Goal: Task Accomplishment & Management: Manage account settings

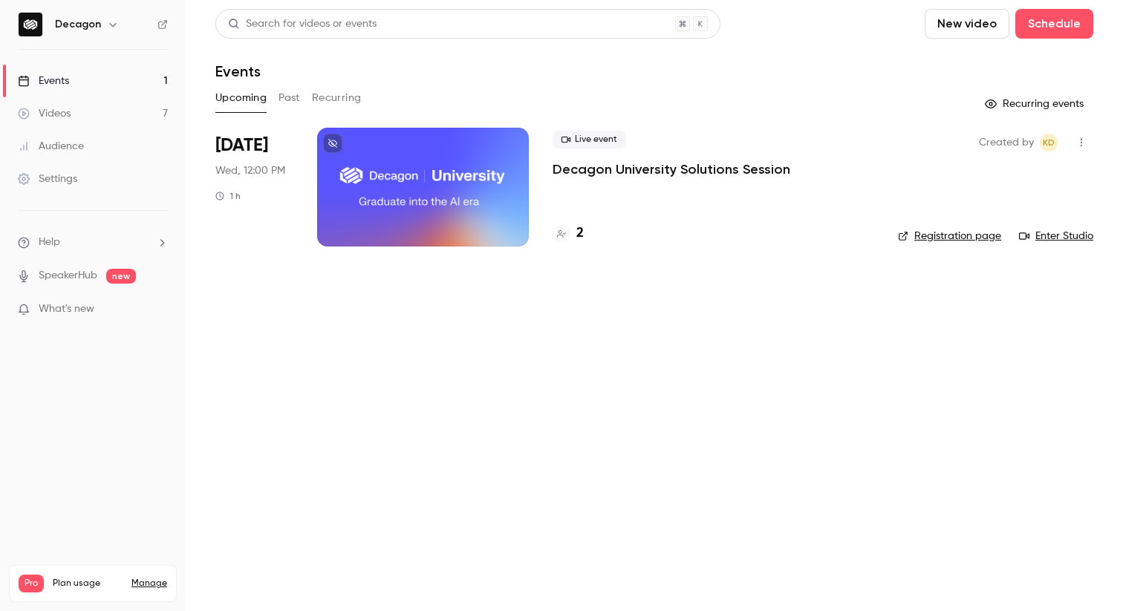
click at [103, 178] on link "Settings" at bounding box center [93, 179] width 186 height 33
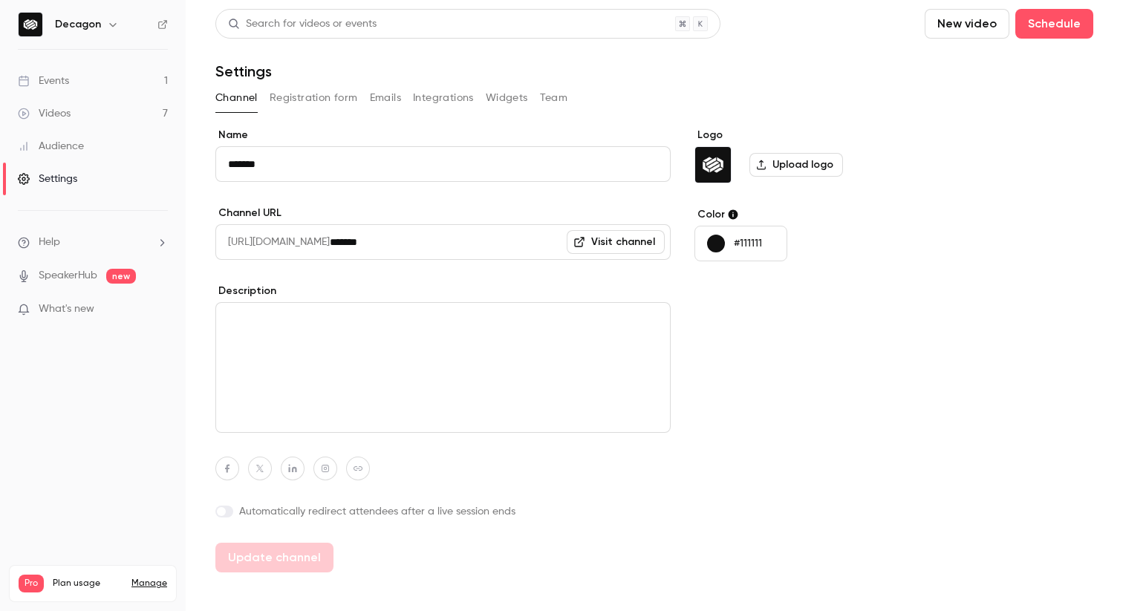
click at [377, 98] on button "Emails" at bounding box center [385, 98] width 31 height 24
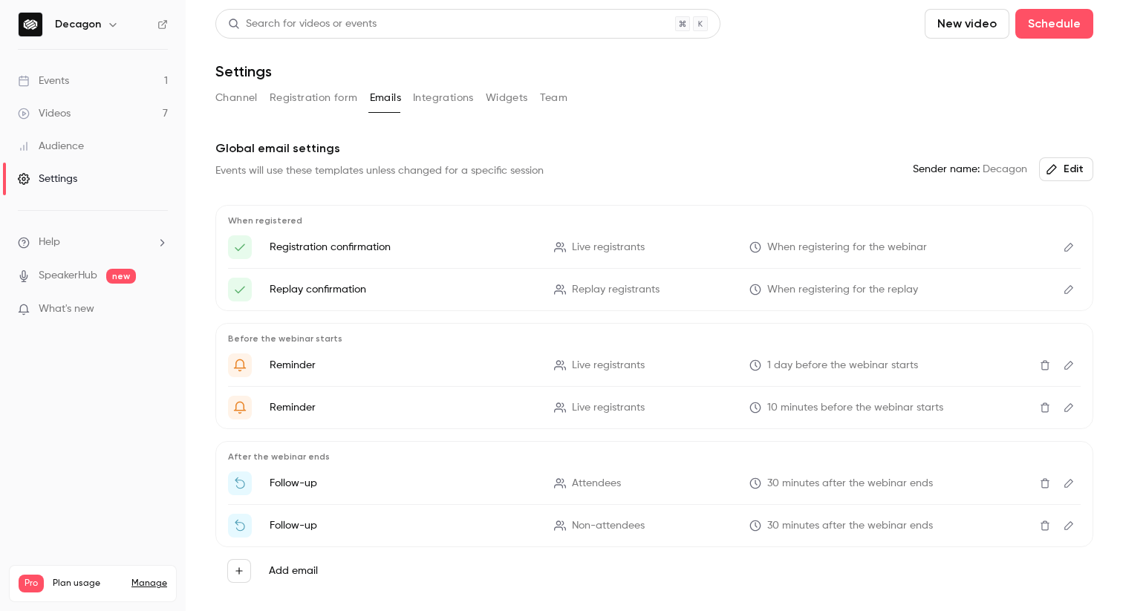
click at [235, 98] on button "Channel" at bounding box center [236, 98] width 42 height 24
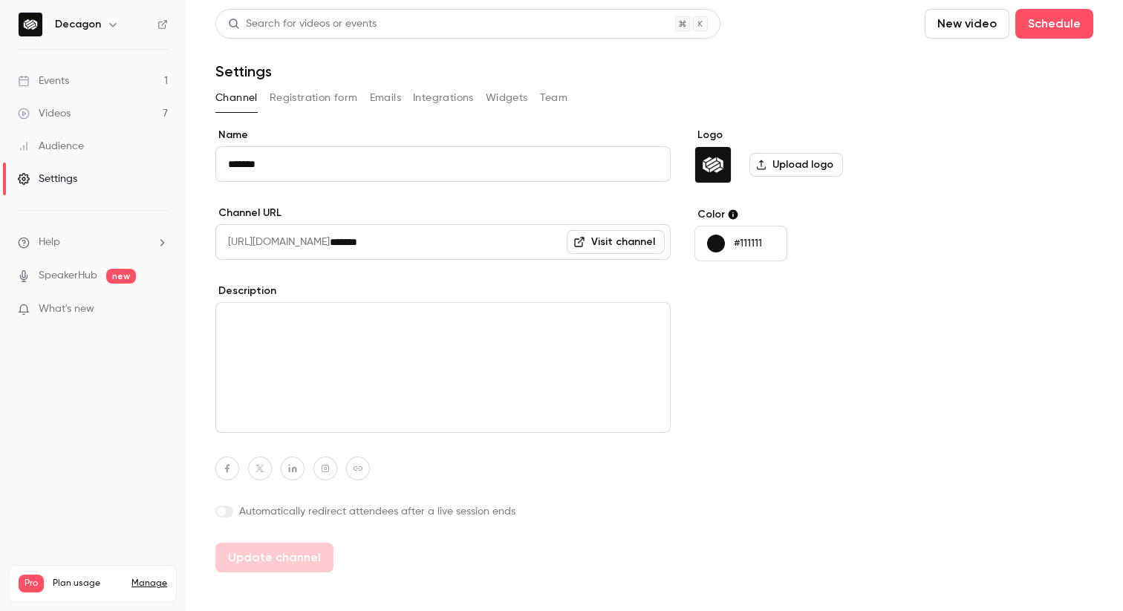
click at [561, 103] on button "Team" at bounding box center [554, 98] width 28 height 24
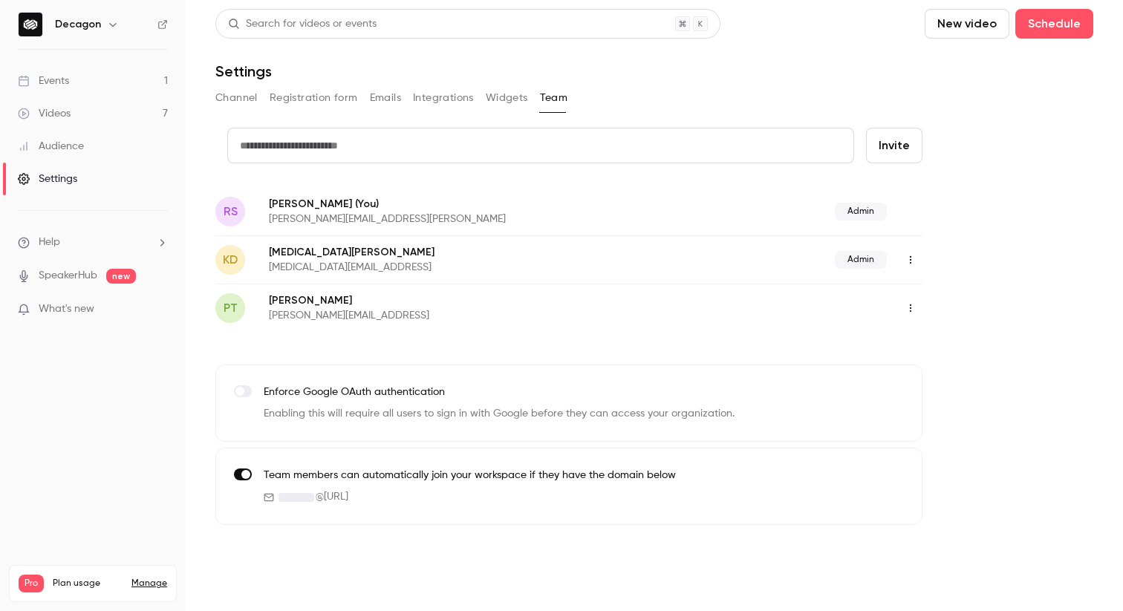
click at [621, 167] on form "credit card Invite" at bounding box center [568, 157] width 707 height 59
click at [621, 158] on input "text" at bounding box center [540, 146] width 627 height 36
type input "**********"
click at [893, 152] on button "Invite" at bounding box center [894, 146] width 56 height 36
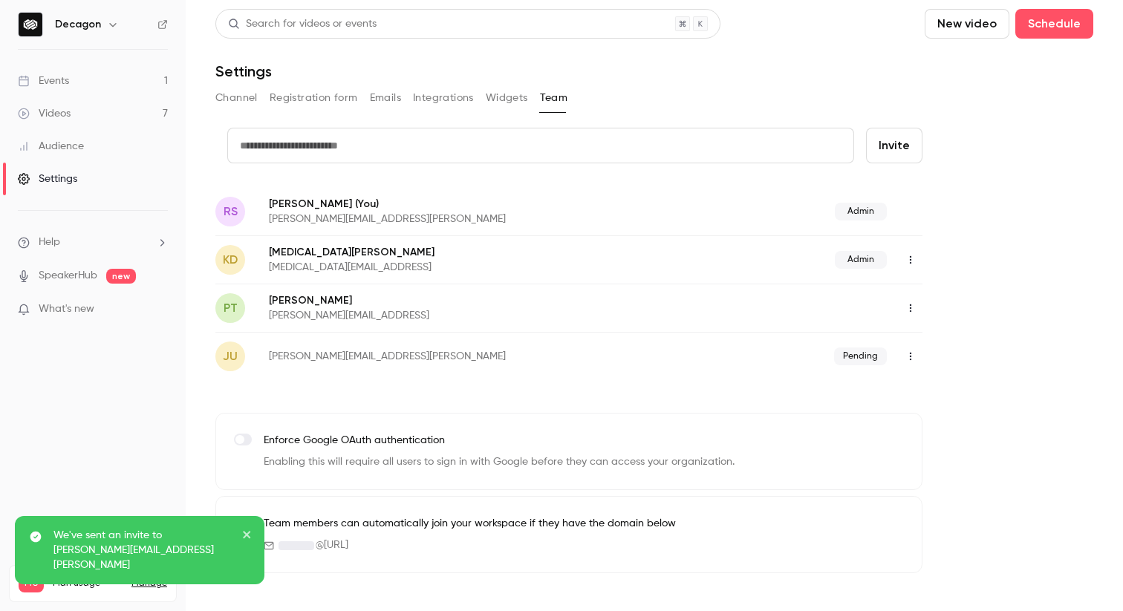
click at [908, 362] on button "button" at bounding box center [911, 357] width 24 height 24
click at [908, 360] on div at bounding box center [561, 305] width 1123 height 611
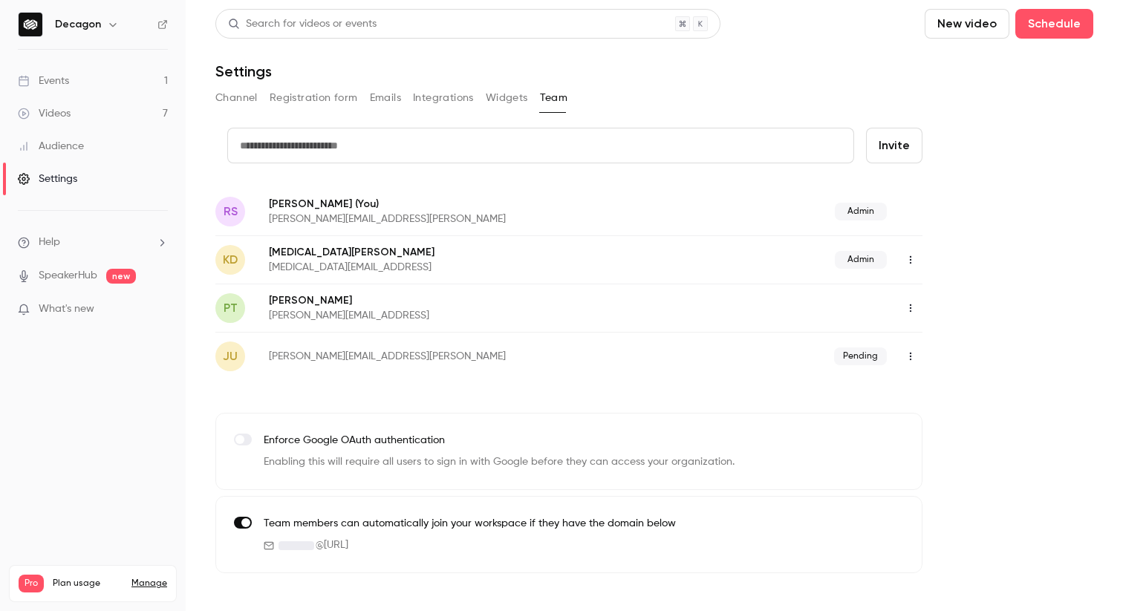
click at [133, 97] on link "Videos 7" at bounding box center [93, 113] width 186 height 33
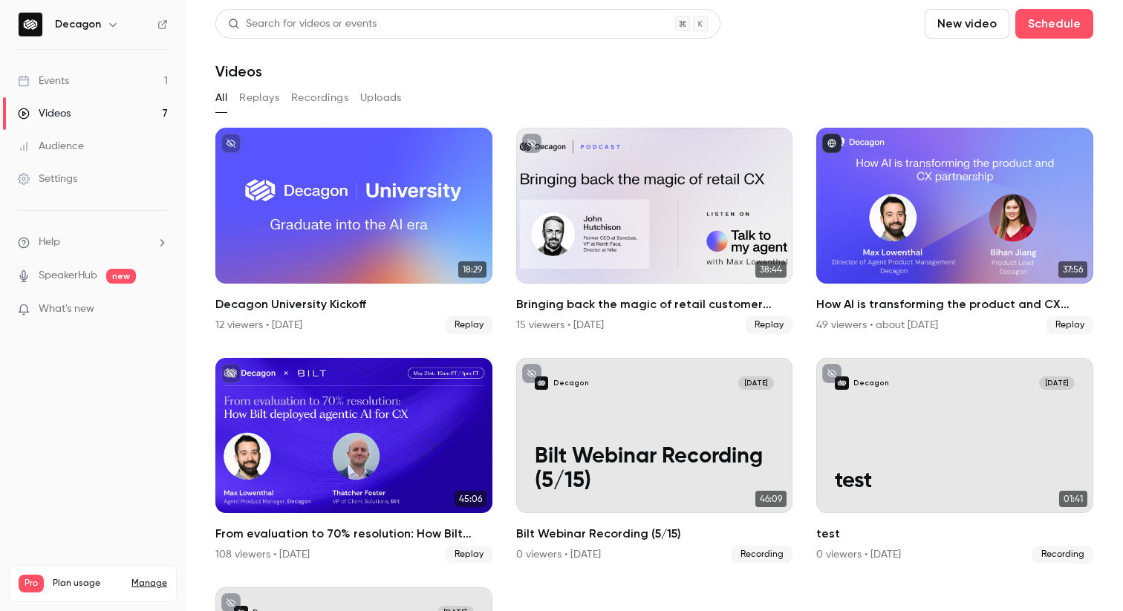
click at [960, 22] on button "New video" at bounding box center [967, 24] width 85 height 30
click at [987, 105] on div "Upload" at bounding box center [1021, 103] width 113 height 15
